Goal: Find specific page/section: Find specific page/section

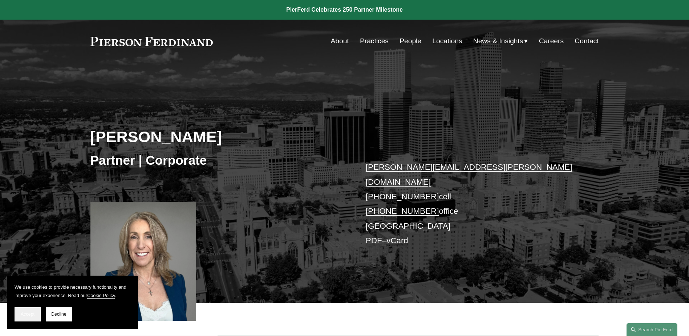
click at [29, 311] on span "Accept" at bounding box center [28, 313] width 14 height 5
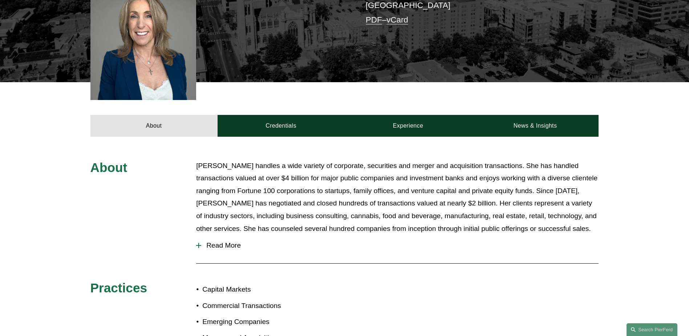
scroll to position [254, 0]
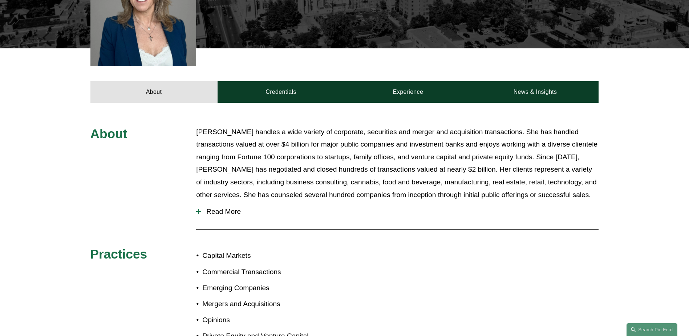
click at [232, 207] on span "Read More" at bounding box center [399, 211] width 397 height 8
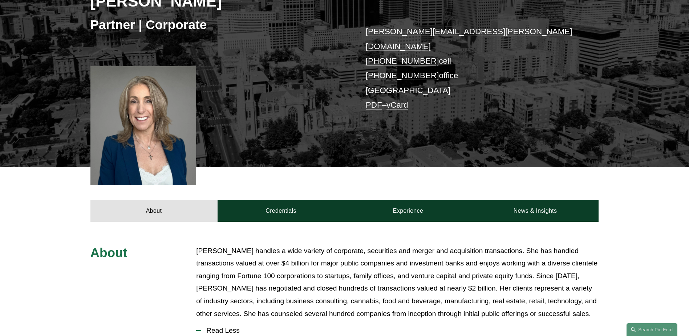
scroll to position [0, 0]
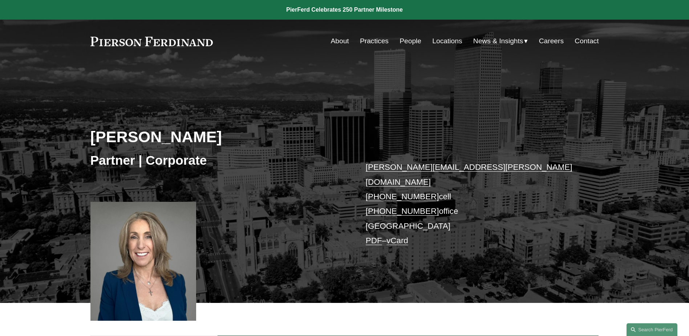
click at [410, 41] on link "People" at bounding box center [411, 41] width 22 height 14
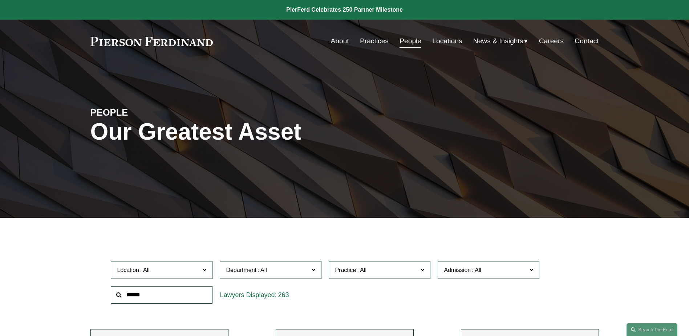
click at [193, 274] on span "Location" at bounding box center [158, 270] width 83 height 10
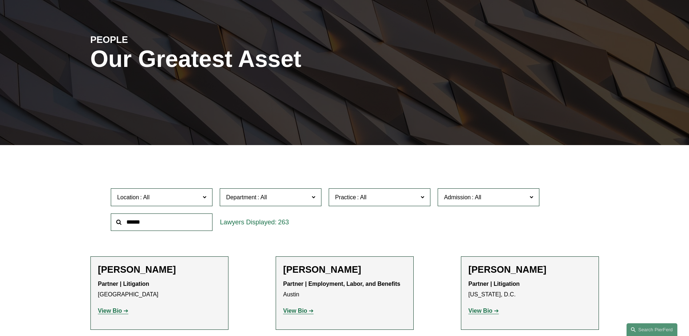
scroll to position [145, 0]
click at [0, 0] on link "[GEOGRAPHIC_DATA]" at bounding box center [0, 0] width 0 height 0
